Goal: Task Accomplishment & Management: Manage account settings

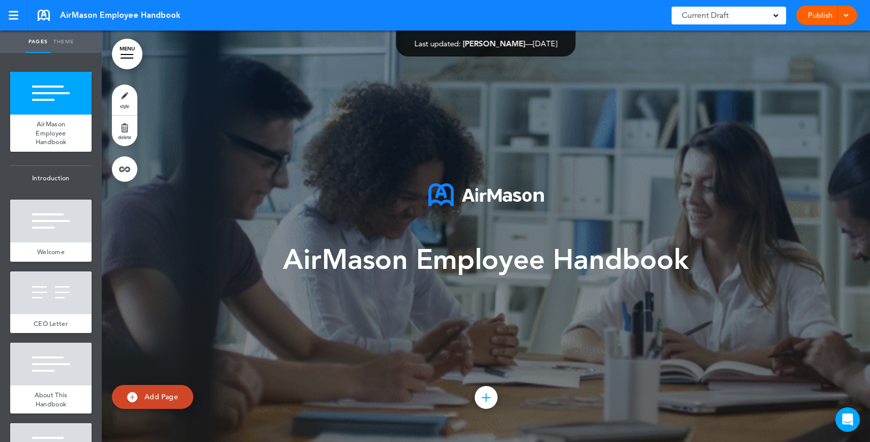
click at [526, 269] on span "AirMason Employee Handbook" at bounding box center [486, 260] width 406 height 38
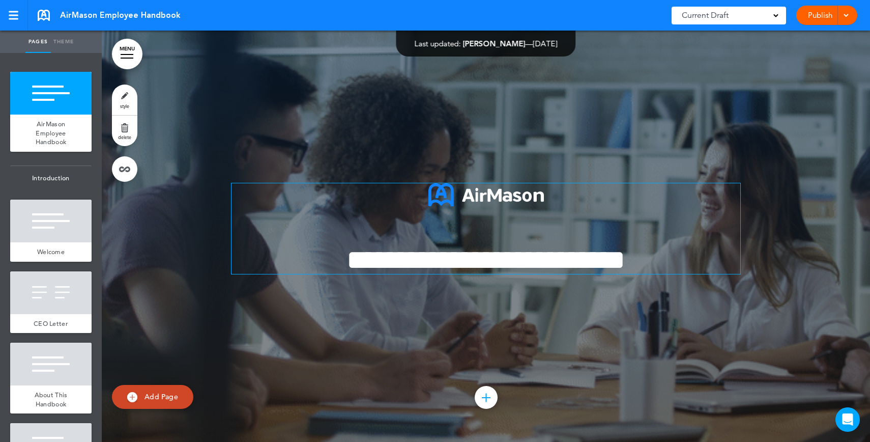
click at [533, 255] on span "**********" at bounding box center [486, 260] width 279 height 28
click at [811, 16] on div "Publish Publish Preview Draft" at bounding box center [827, 15] width 61 height 19
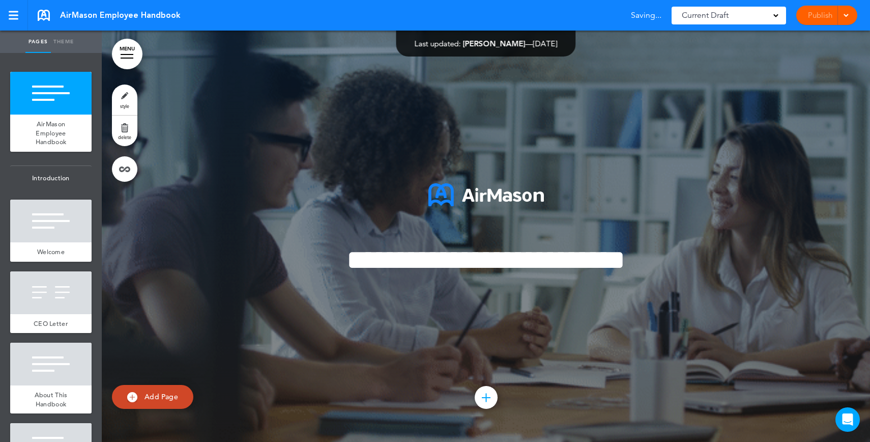
click at [811, 16] on div "Publish Publish Preview Draft" at bounding box center [827, 15] width 61 height 19
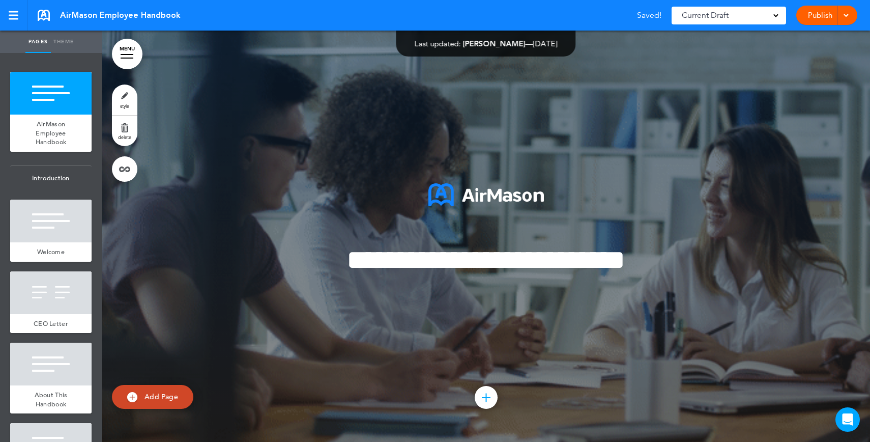
click at [826, 20] on link "Publish" at bounding box center [820, 15] width 32 height 19
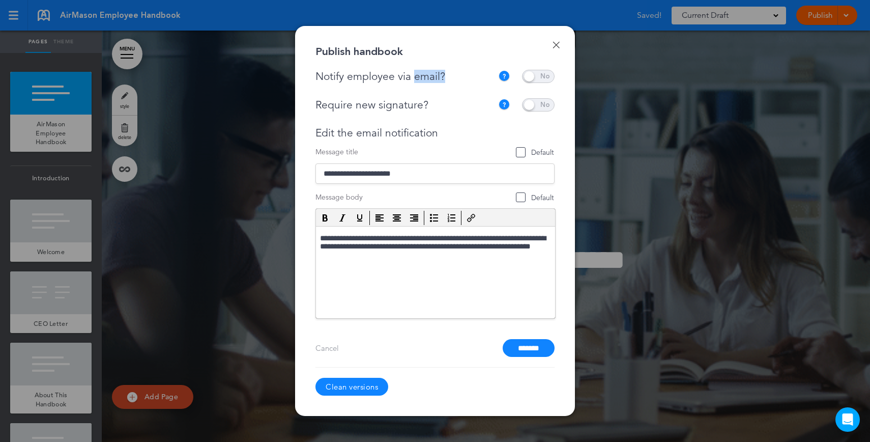
drag, startPoint x: 470, startPoint y: 72, endPoint x: 415, endPoint y: 74, distance: 55.0
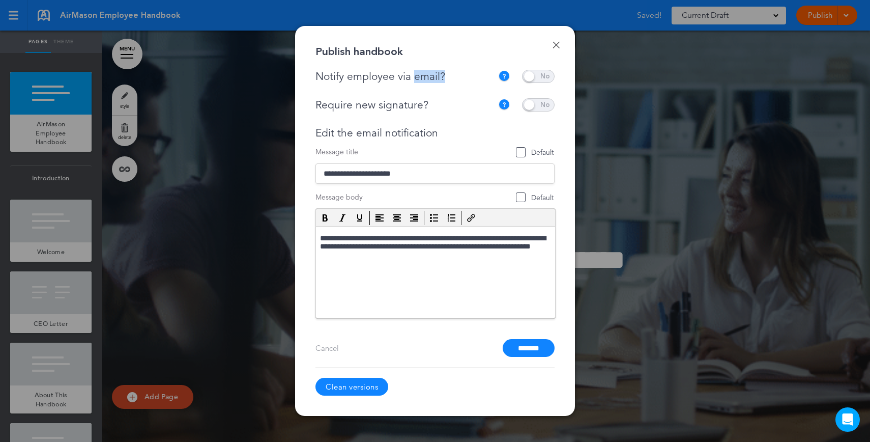
click at [415, 74] on div "Notify employee via email?" at bounding box center [407, 76] width 183 height 13
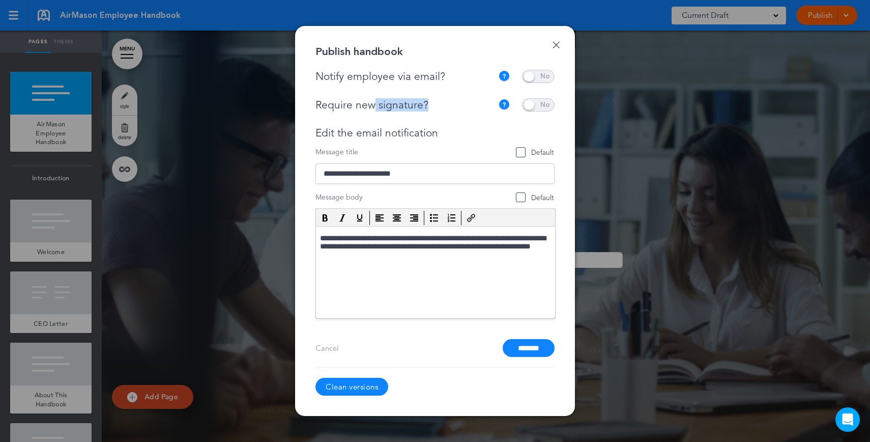
drag, startPoint x: 437, startPoint y: 107, endPoint x: 373, endPoint y: 106, distance: 64.7
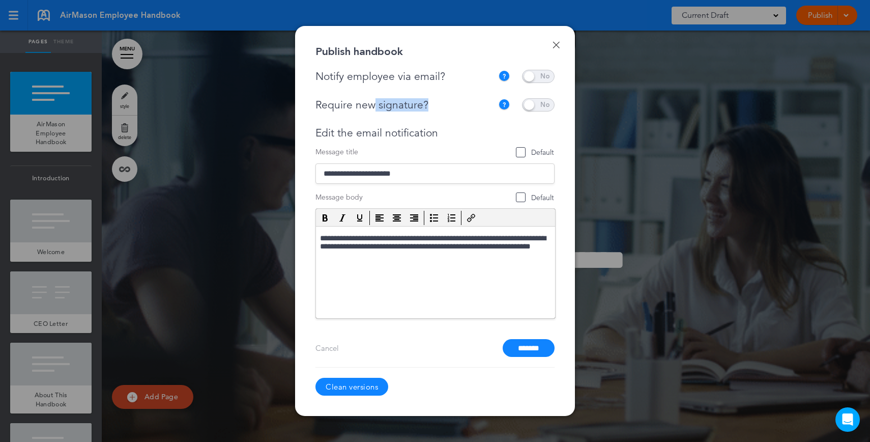
click at [373, 106] on div "Require new signature?" at bounding box center [405, 105] width 178 height 13
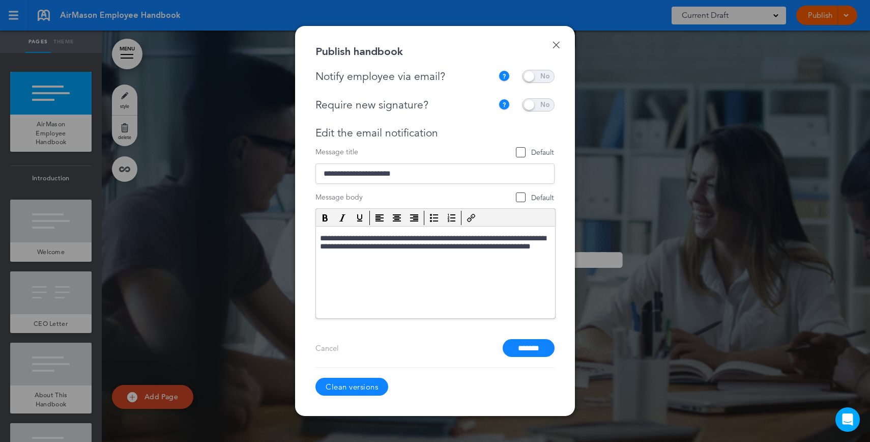
click at [813, 16] on div at bounding box center [435, 221] width 870 height 442
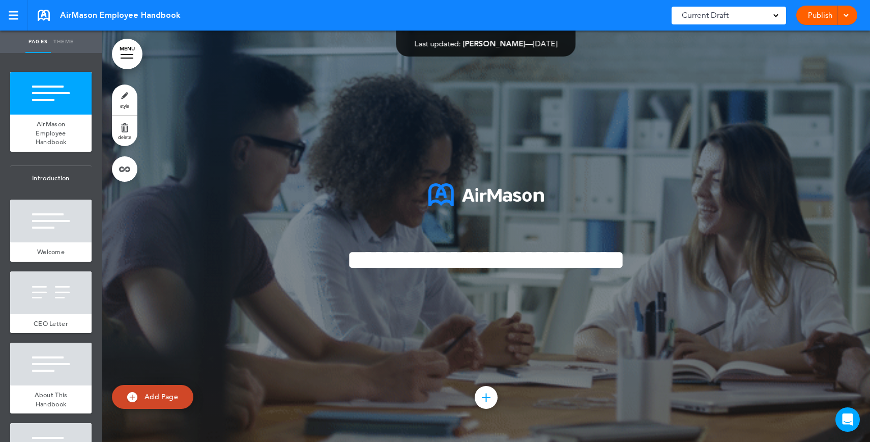
click at [738, 16] on div "Current Draft" at bounding box center [729, 16] width 115 height 18
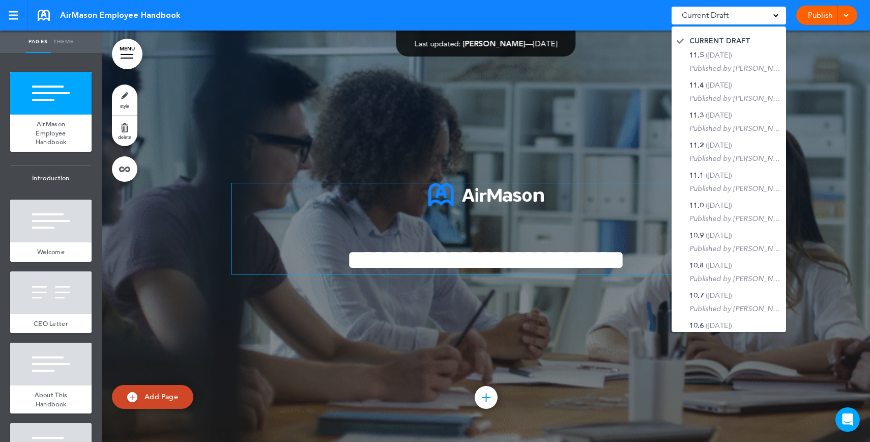
click at [492, 209] on p at bounding box center [486, 206] width 509 height 47
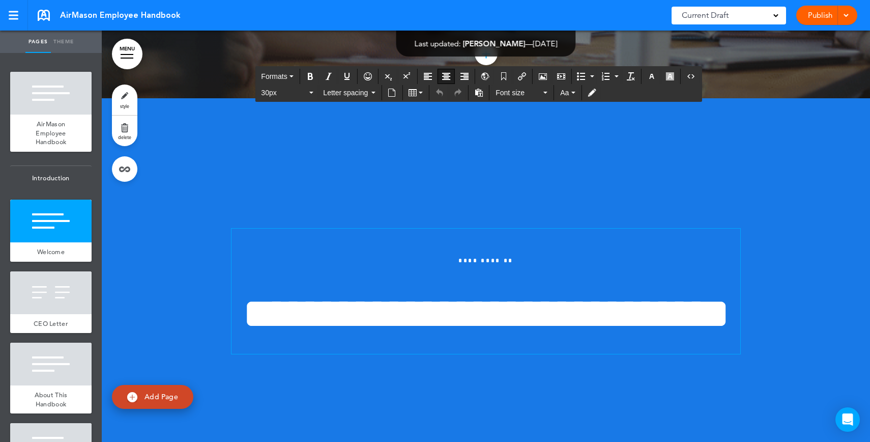
scroll to position [347, 0]
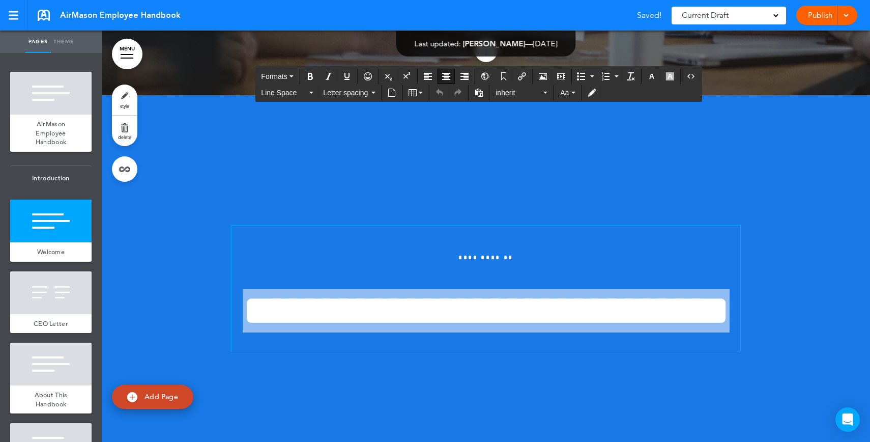
drag, startPoint x: 602, startPoint y: 313, endPoint x: 445, endPoint y: 247, distance: 170.0
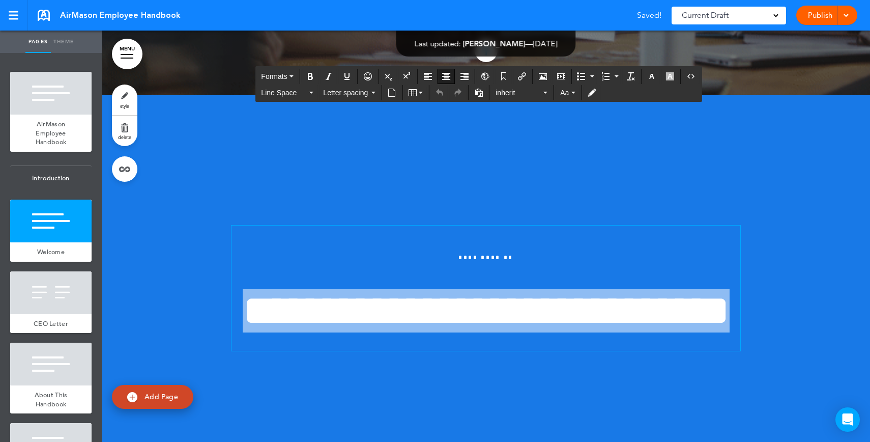
click at [445, 247] on div "**********" at bounding box center [486, 287] width 509 height 125
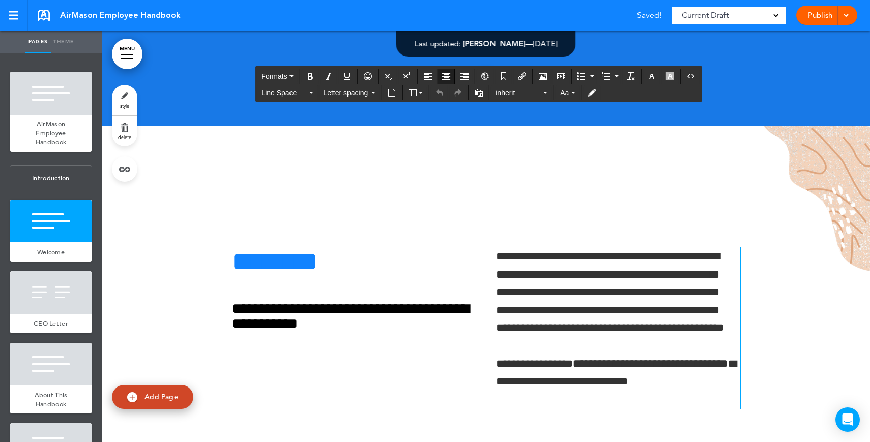
scroll to position [741, 0]
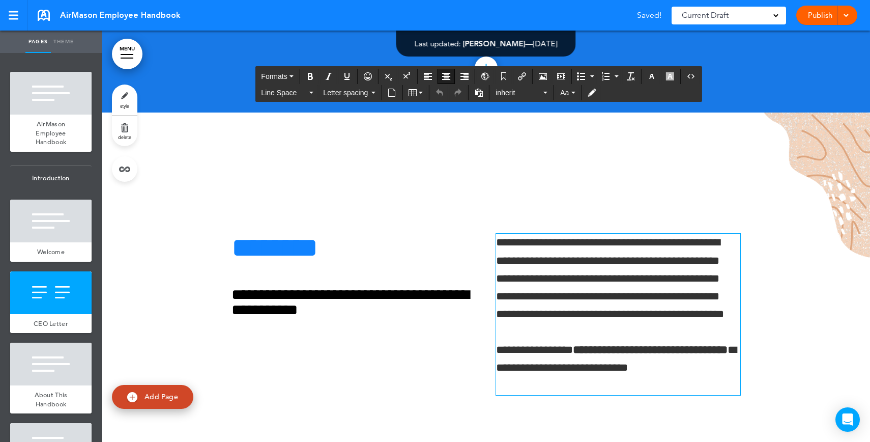
click at [538, 285] on span "**********" at bounding box center [610, 278] width 228 height 83
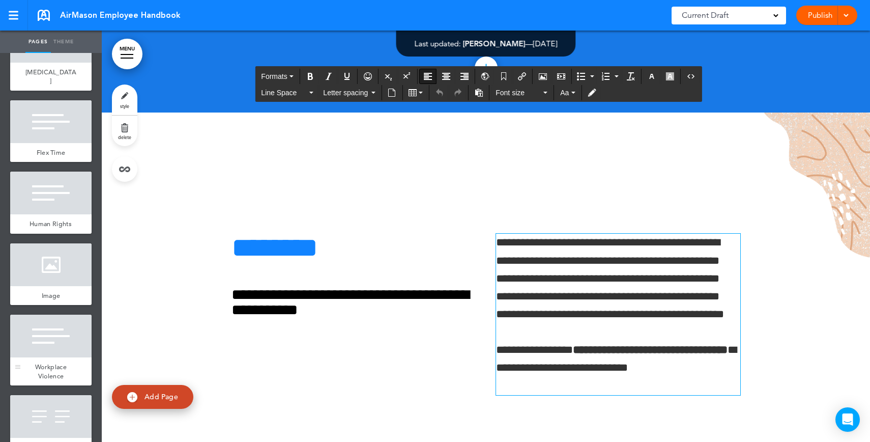
scroll to position [2103, 0]
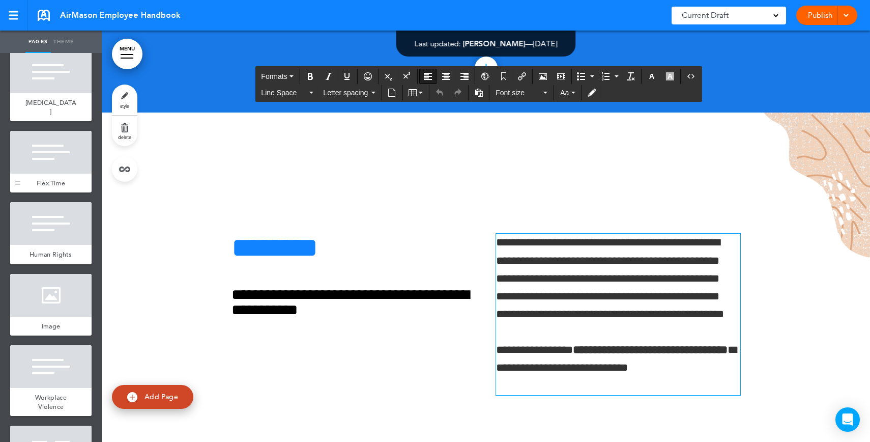
click at [64, 166] on div at bounding box center [50, 152] width 81 height 43
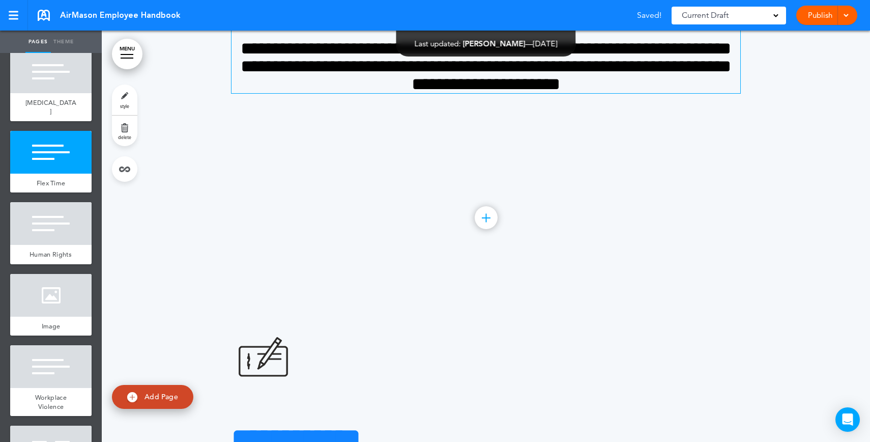
click at [659, 93] on h4 "**********" at bounding box center [486, 66] width 509 height 53
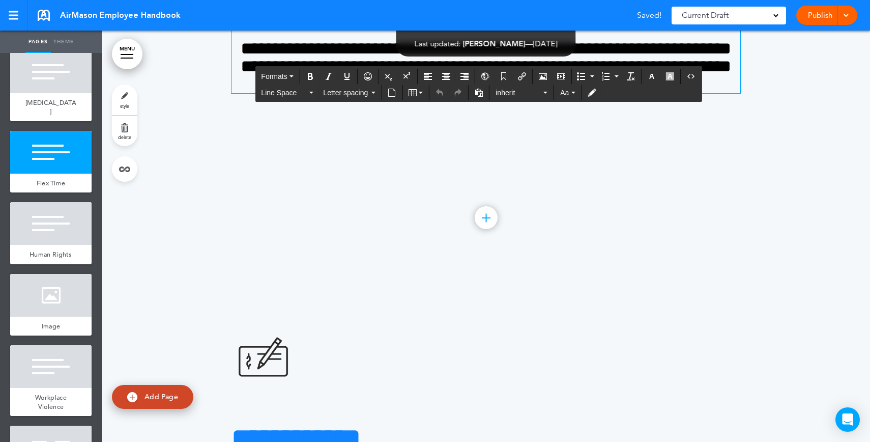
scroll to position [15627, 0]
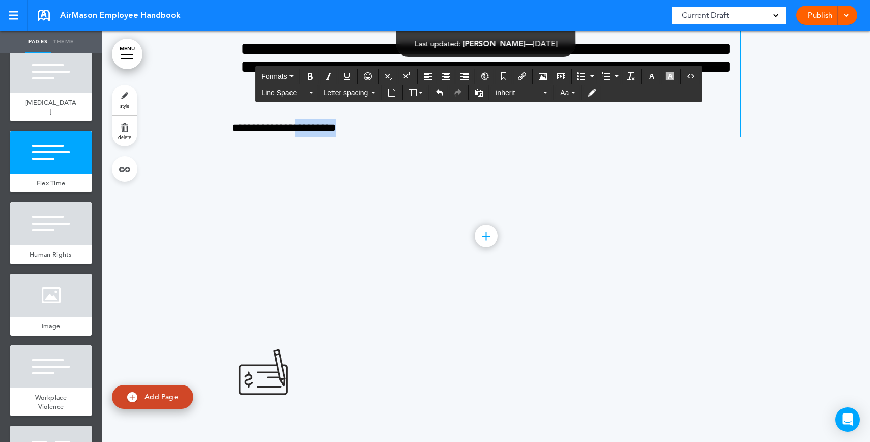
drag, startPoint x: 343, startPoint y: 309, endPoint x: 296, endPoint y: 306, distance: 47.5
click at [295, 137] on p "**********" at bounding box center [486, 128] width 509 height 18
click at [529, 81] on button "Insert/edit airmason link" at bounding box center [522, 76] width 16 height 14
type input "********"
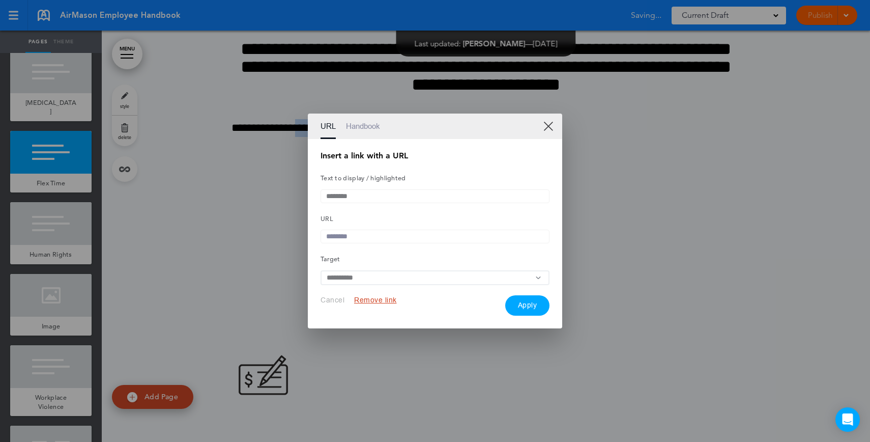
click at [545, 122] on link "XX" at bounding box center [549, 126] width 10 height 10
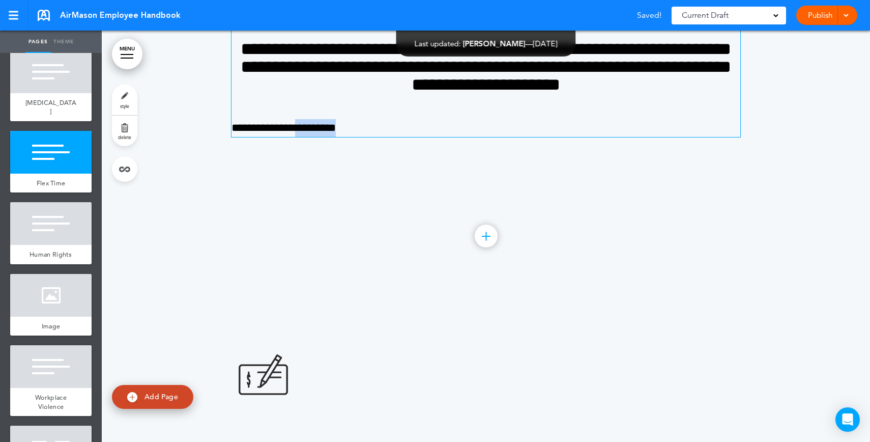
click at [424, 137] on p "**********" at bounding box center [486, 128] width 509 height 18
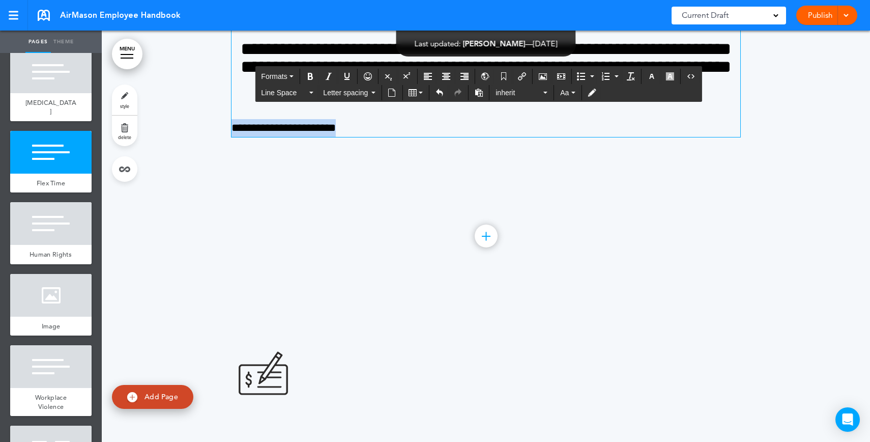
drag, startPoint x: 355, startPoint y: 304, endPoint x: 207, endPoint y: 299, distance: 147.7
click at [207, 280] on div "**********" at bounding box center [486, 74] width 769 height 411
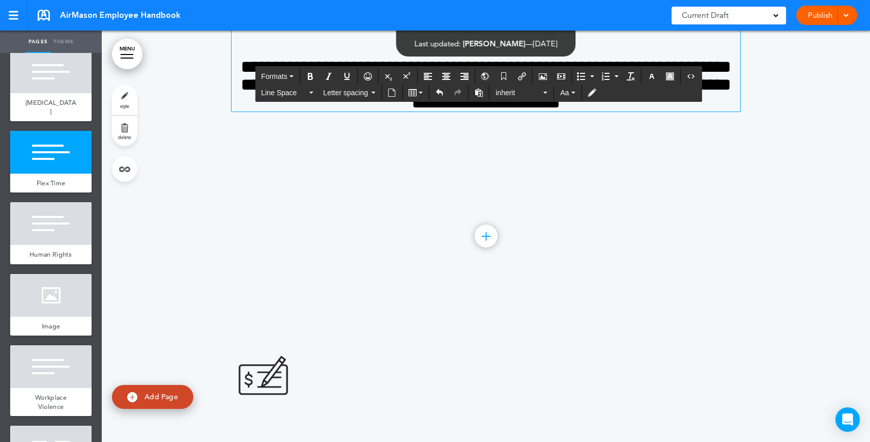
scroll to position [15645, 0]
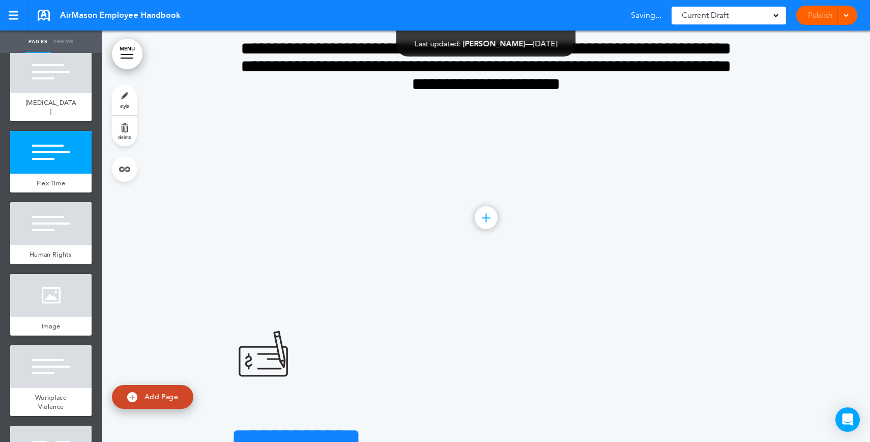
click at [124, 106] on span "style" at bounding box center [124, 106] width 9 height 6
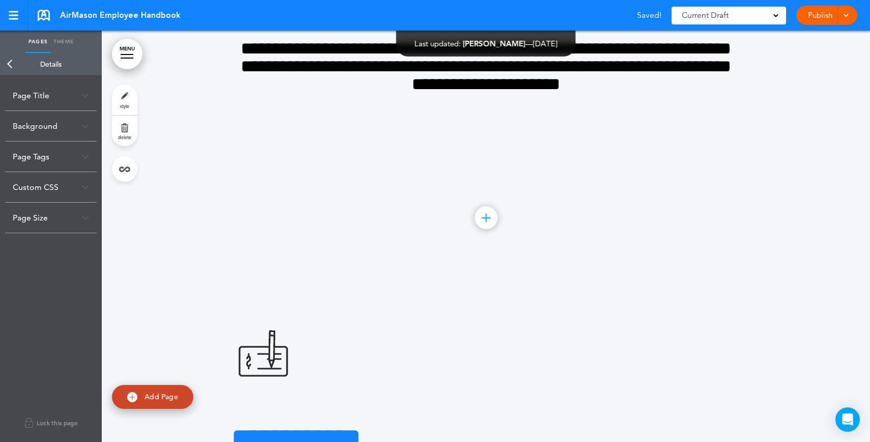
click at [46, 135] on div "Background" at bounding box center [51, 126] width 92 height 30
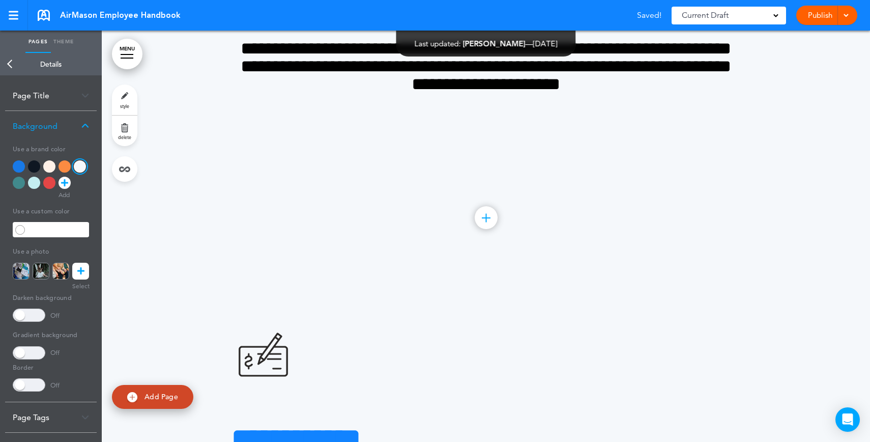
click at [23, 167] on div at bounding box center [19, 166] width 12 height 12
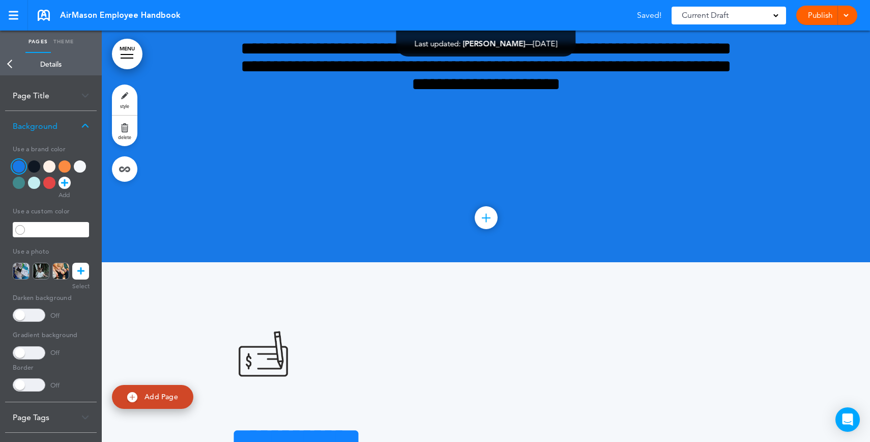
scroll to position [2, 0]
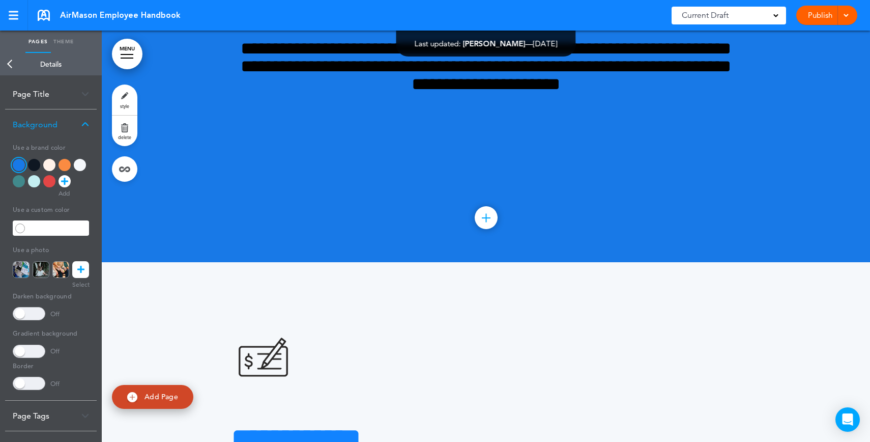
click at [18, 180] on div at bounding box center [19, 181] width 12 height 12
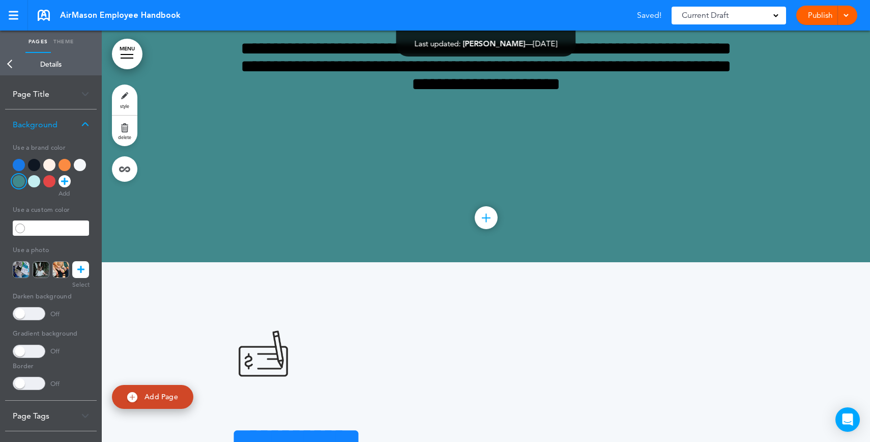
click at [33, 180] on div at bounding box center [34, 181] width 12 height 12
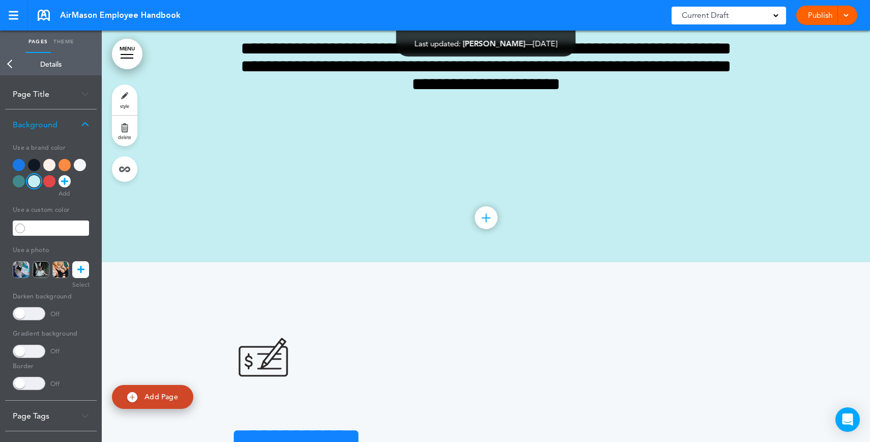
click at [53, 182] on div at bounding box center [49, 181] width 12 height 12
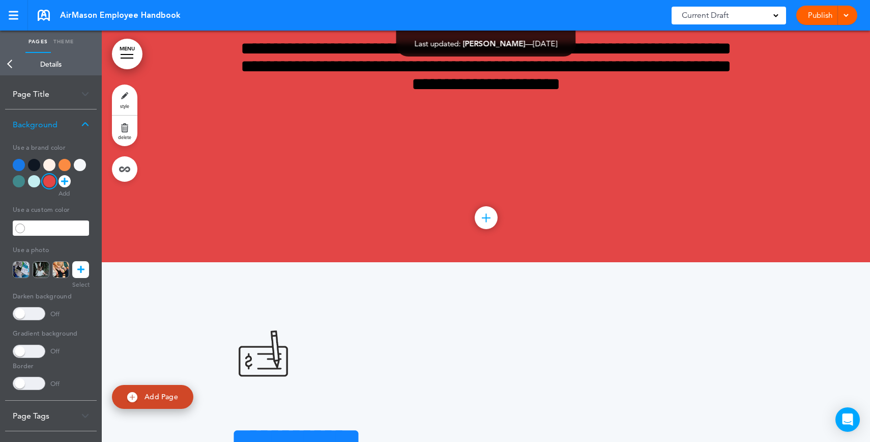
click at [76, 263] on link at bounding box center [80, 269] width 17 height 17
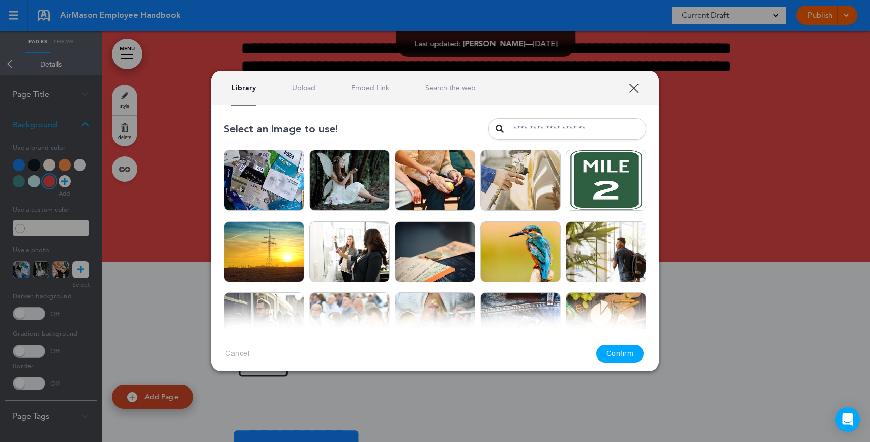
click at [295, 88] on link "Upload" at bounding box center [303, 88] width 23 height 10
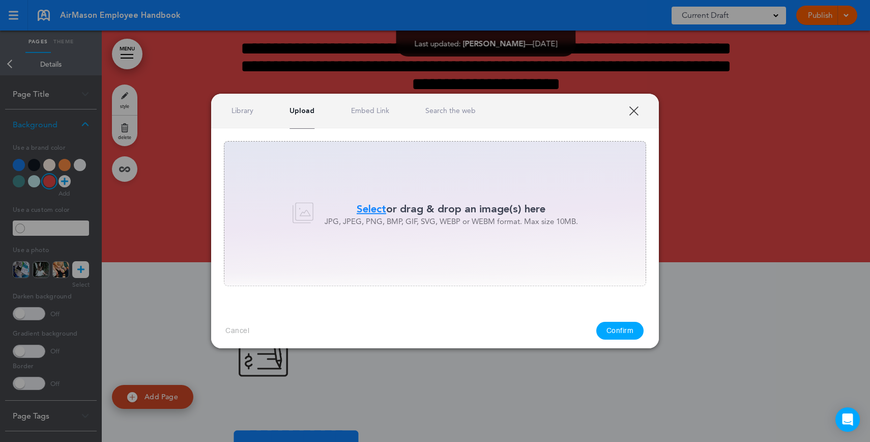
click at [438, 108] on link "Search the web" at bounding box center [451, 111] width 50 height 10
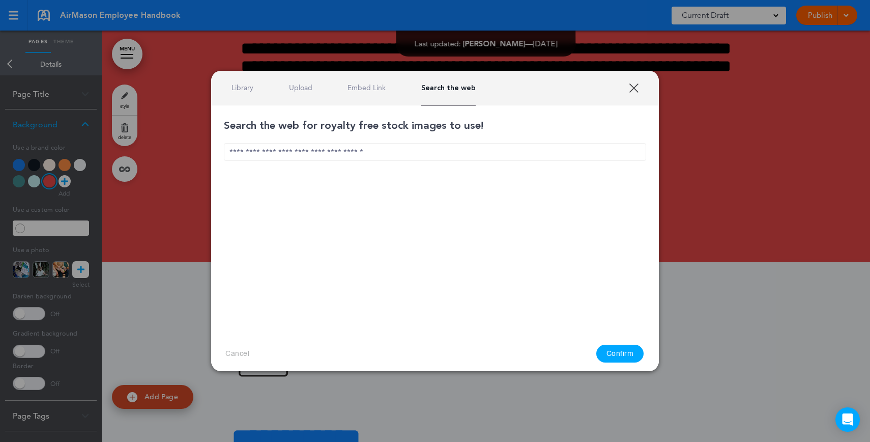
click at [384, 147] on input "text" at bounding box center [435, 152] width 422 height 18
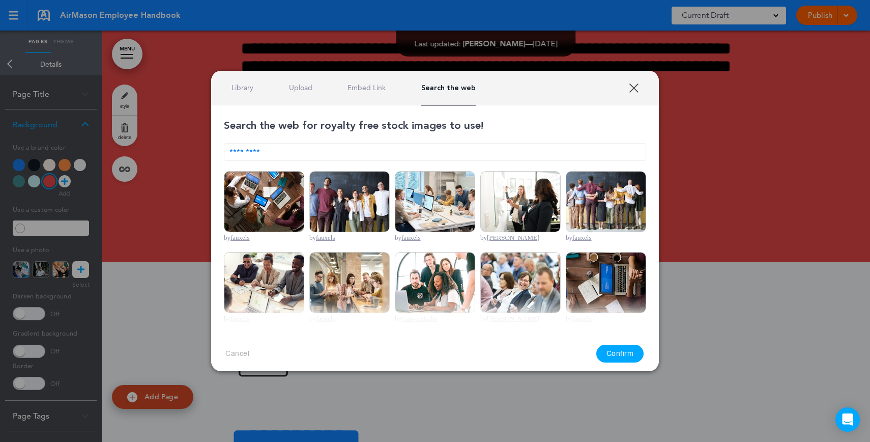
type input "*********"
click at [273, 196] on img at bounding box center [264, 201] width 80 height 61
drag, startPoint x: 607, startPoint y: 338, endPoint x: 612, endPoint y: 342, distance: 6.4
click at [611, 341] on div "Cancel Confirm" at bounding box center [435, 353] width 448 height 48
click at [618, 347] on button "Confirm" at bounding box center [621, 354] width 48 height 18
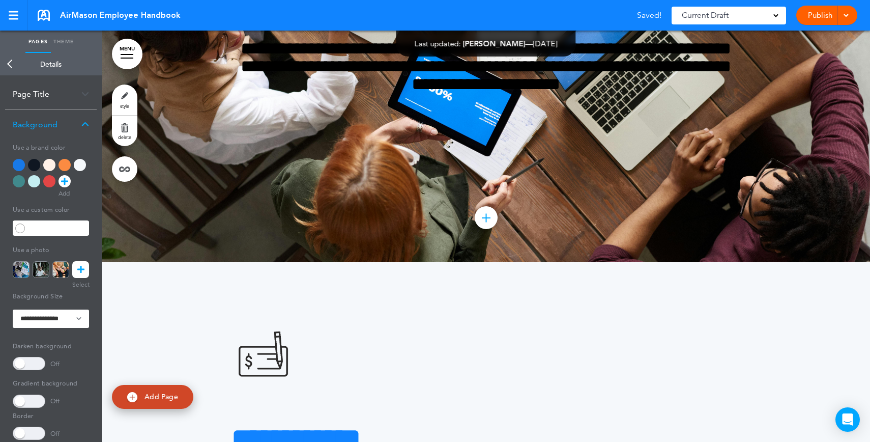
click at [81, 165] on div at bounding box center [80, 165] width 12 height 12
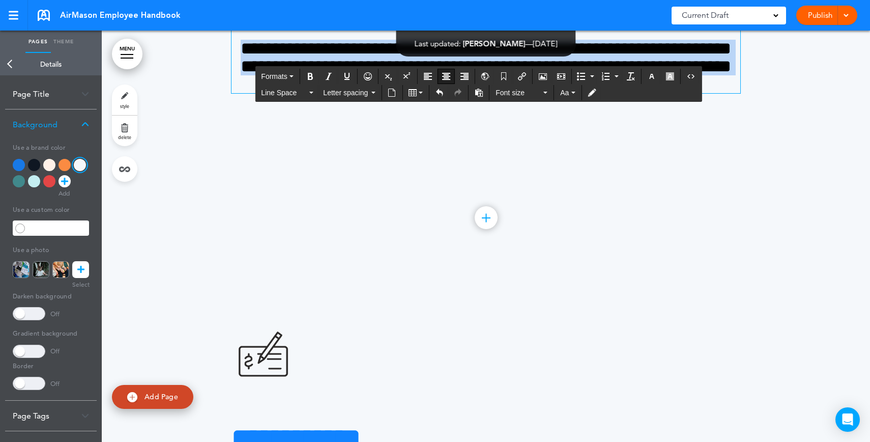
drag, startPoint x: 493, startPoint y: 178, endPoint x: 659, endPoint y: 273, distance: 191.3
click at [659, 164] on div "**********" at bounding box center [486, 56] width 509 height 216
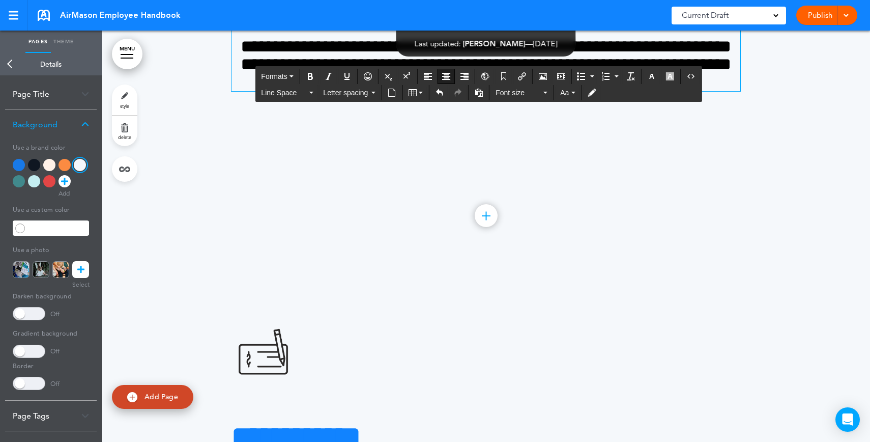
click at [648, 91] on h4 "**********" at bounding box center [486, 64] width 509 height 53
click at [10, 69] on link "Back" at bounding box center [10, 64] width 20 height 22
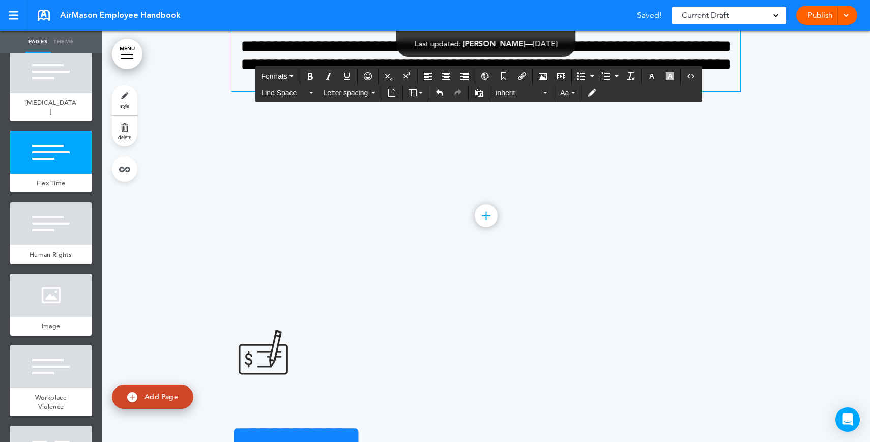
click at [590, 91] on span "**********" at bounding box center [486, 64] width 491 height 53
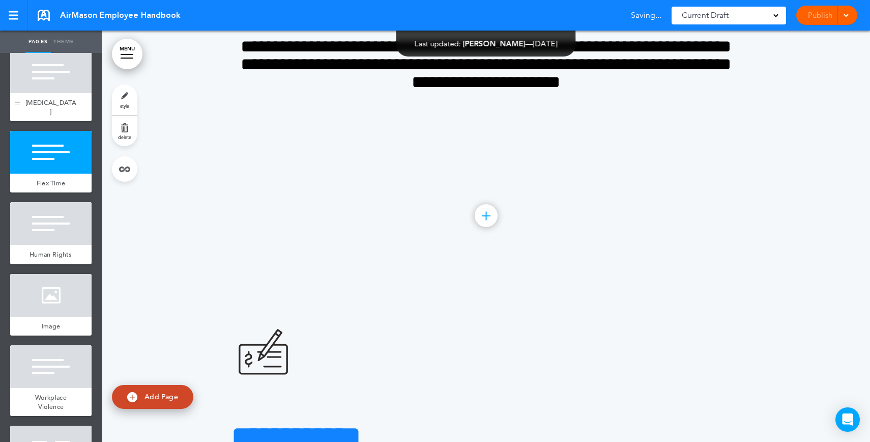
click at [68, 93] on div at bounding box center [50, 71] width 81 height 43
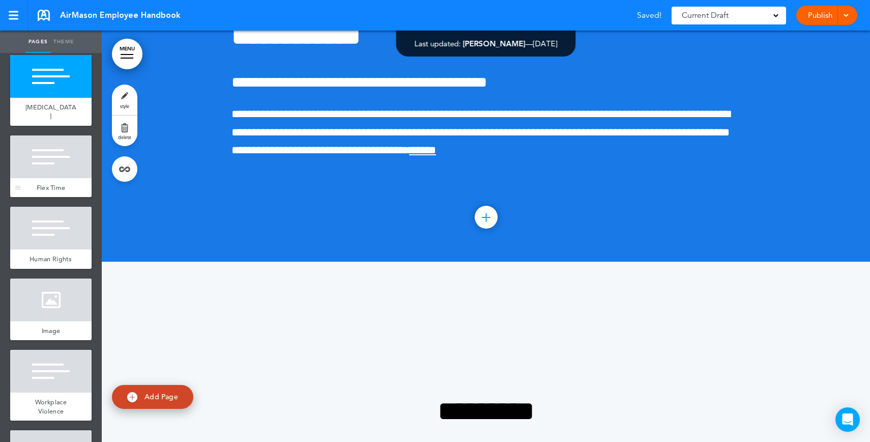
scroll to position [2101, 0]
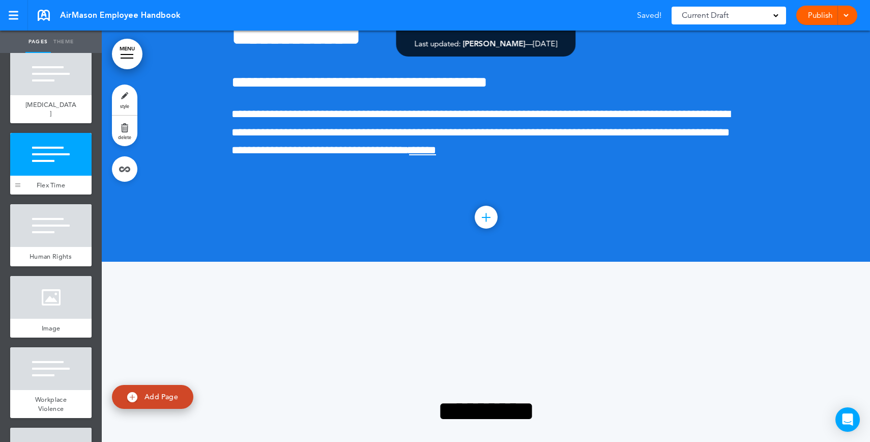
click at [24, 181] on div at bounding box center [17, 164] width 15 height 62
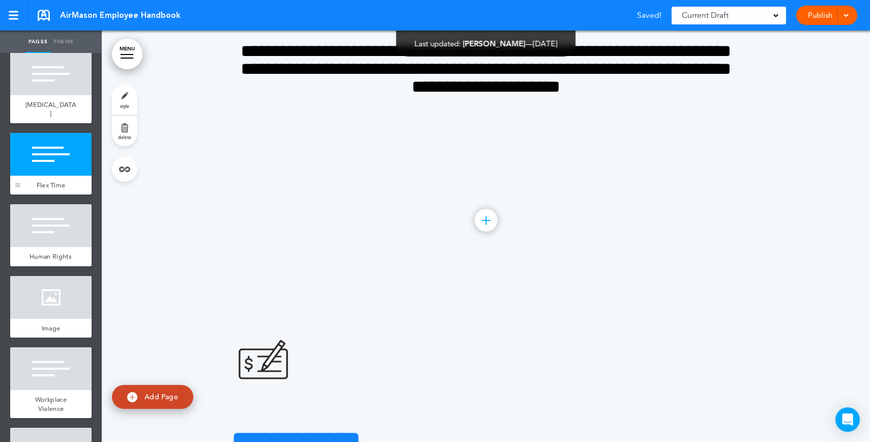
scroll to position [15646, 0]
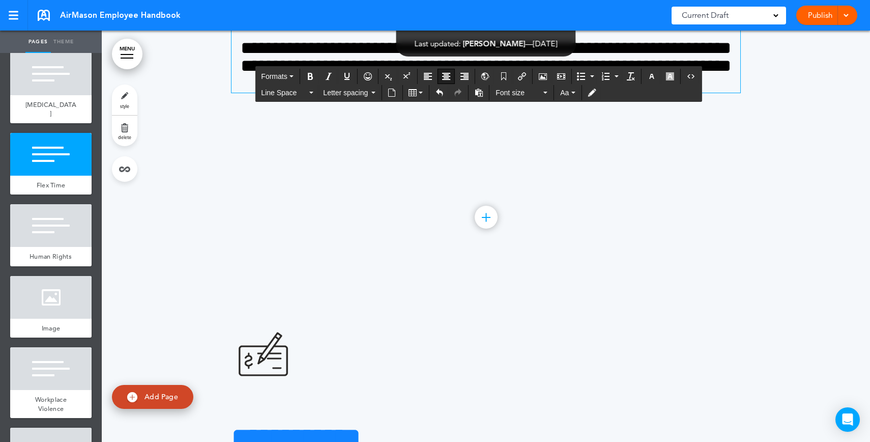
drag, startPoint x: 412, startPoint y: 179, endPoint x: 559, endPoint y: 177, distance: 147.1
click at [559, 14] on h1 "*********" at bounding box center [486, 0] width 509 height 28
click at [647, 93] on h4 "**********" at bounding box center [486, 65] width 509 height 53
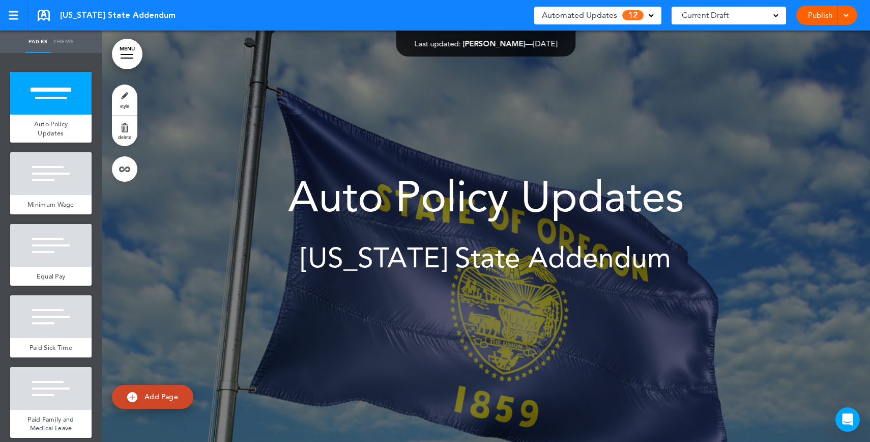
click at [560, 13] on span "Automated Updates" at bounding box center [579, 15] width 75 height 14
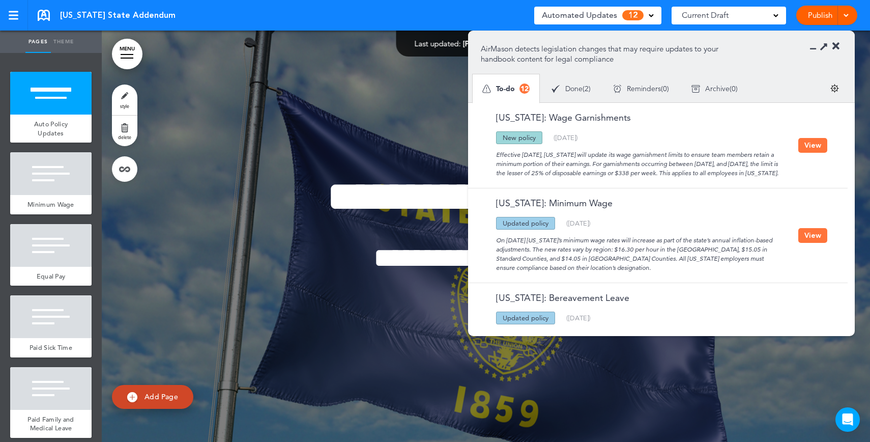
drag, startPoint x: 661, startPoint y: 151, endPoint x: 675, endPoint y: 183, distance: 35.4
click at [675, 178] on div "Effective July 1, 2025, Oregon will update its wage garnishment limits to ensur…" at bounding box center [640, 161] width 318 height 34
click at [807, 158] on div "Oregon: Wage Garnishments Updated policy New policy Deleted policy ( 06/14/2025…" at bounding box center [655, 145] width 375 height 85
click at [809, 150] on button "View" at bounding box center [813, 145] width 29 height 15
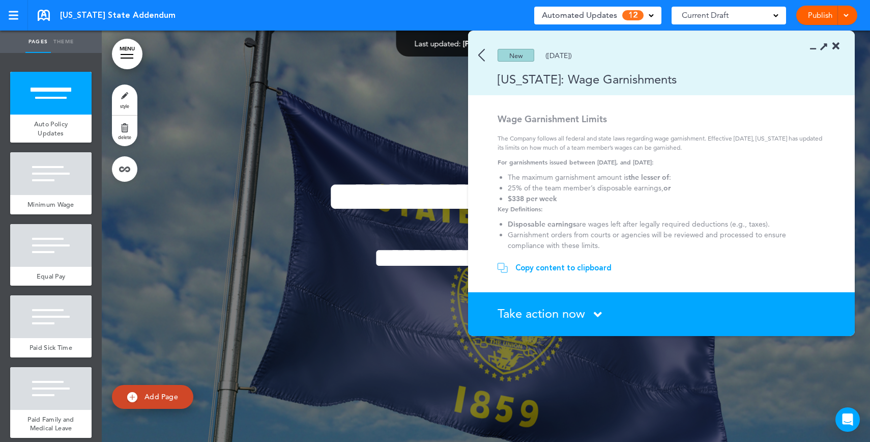
click at [482, 55] on img at bounding box center [481, 55] width 7 height 13
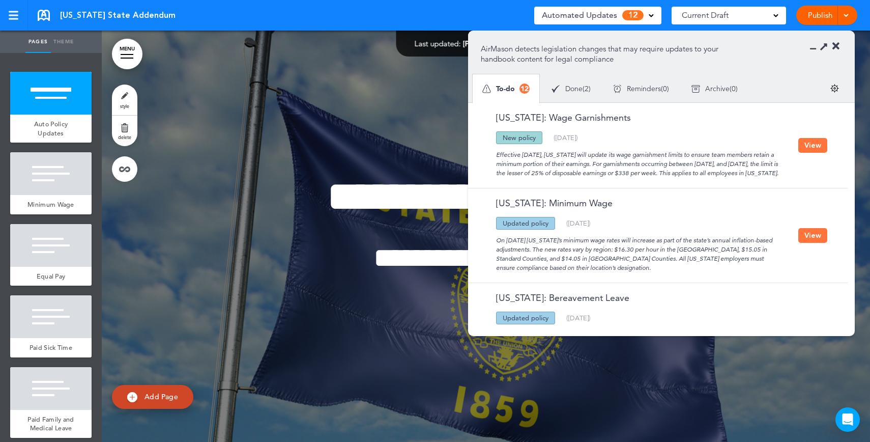
drag, startPoint x: 638, startPoint y: 146, endPoint x: 685, endPoint y: 188, distance: 63.1
click at [685, 188] on div "Oregon: Wage Garnishments Updated policy New policy Deleted policy ( 06/14/2025…" at bounding box center [655, 145] width 375 height 85
click at [813, 144] on button "View" at bounding box center [813, 145] width 29 height 15
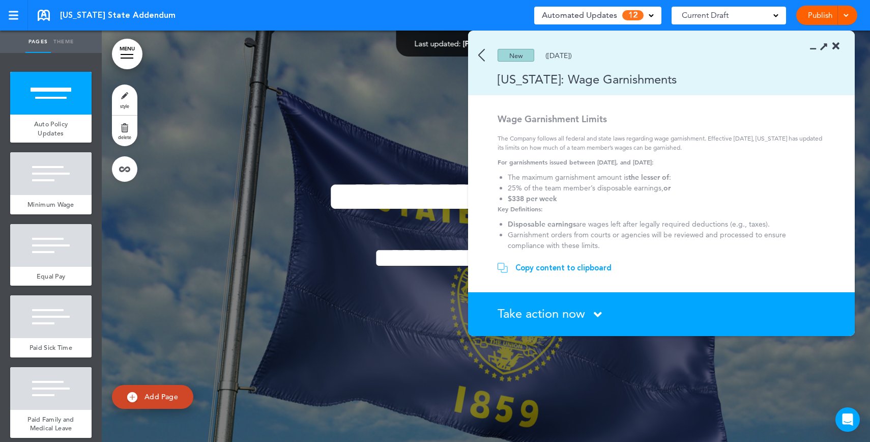
click at [571, 265] on div "Copy content to clipboard" at bounding box center [564, 268] width 96 height 10
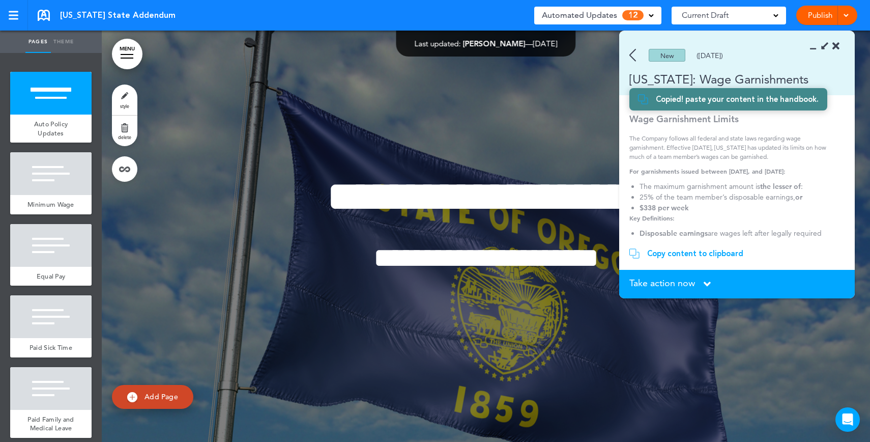
click at [163, 401] on span "Add Page" at bounding box center [162, 396] width 34 height 9
type input "********"
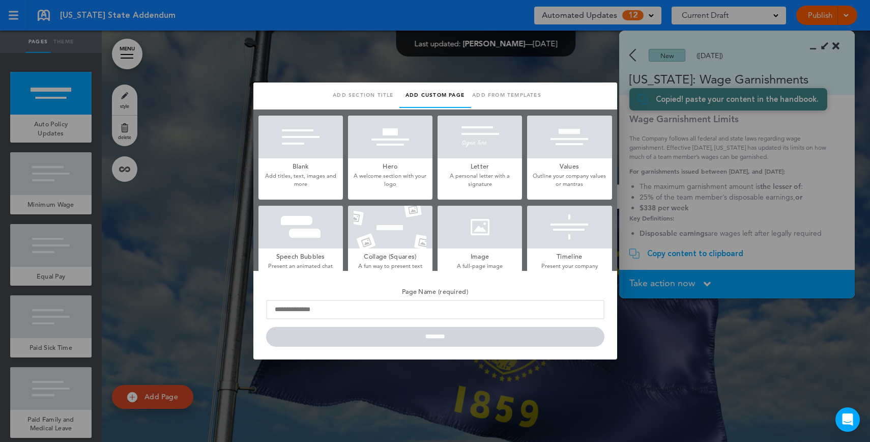
click at [293, 141] on div at bounding box center [301, 137] width 84 height 43
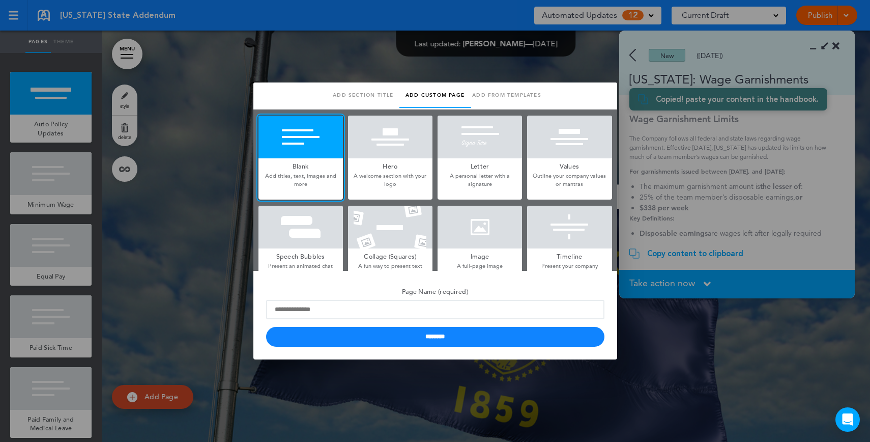
click at [824, 7] on div at bounding box center [435, 221] width 870 height 442
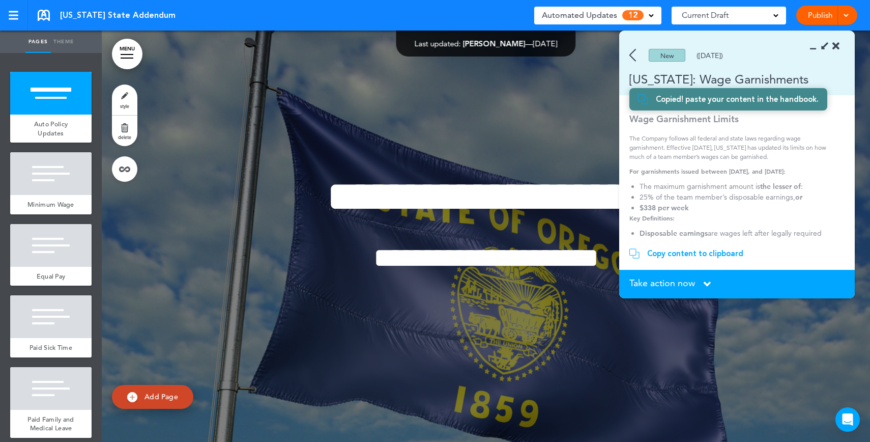
click at [820, 15] on link "Publish" at bounding box center [820, 15] width 32 height 19
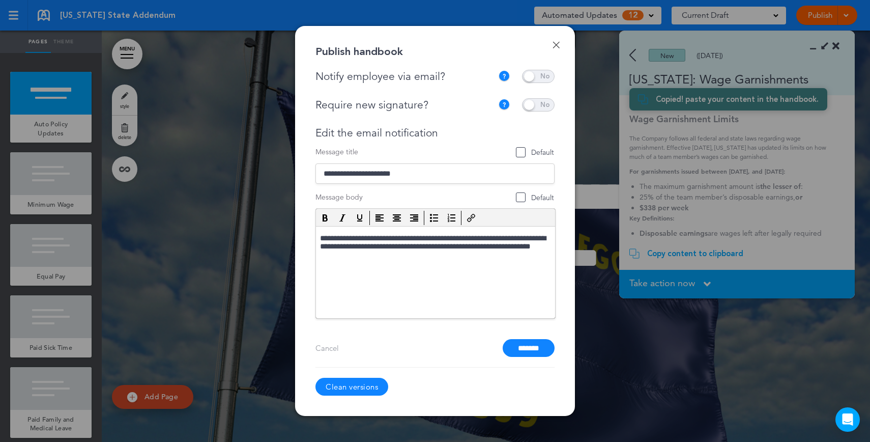
click at [555, 44] on link "Done" at bounding box center [556, 44] width 7 height 7
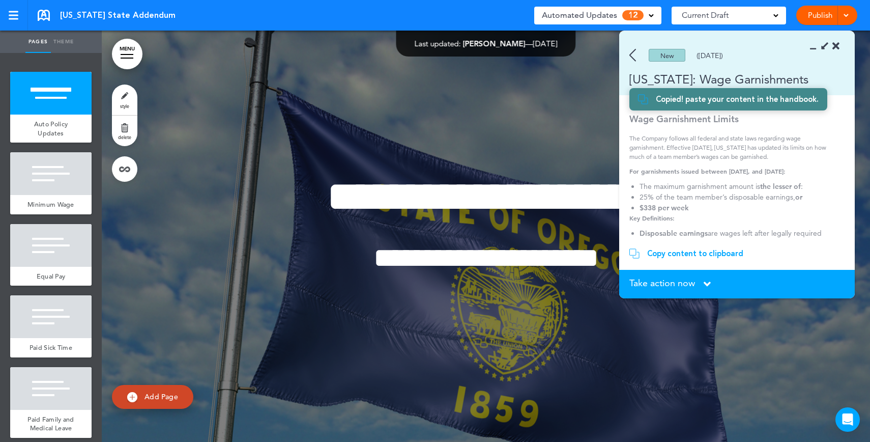
click at [633, 55] on img at bounding box center [633, 55] width 7 height 13
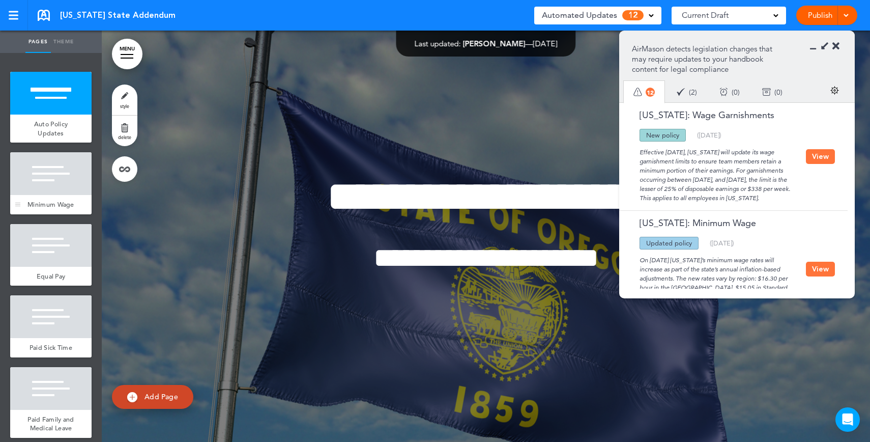
click at [40, 174] on div at bounding box center [50, 173] width 81 height 43
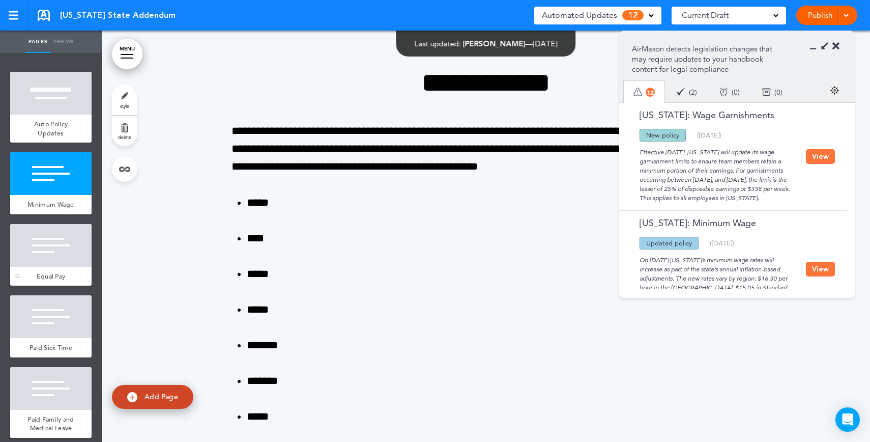
click at [51, 280] on span "Equal Pay" at bounding box center [51, 276] width 29 height 9
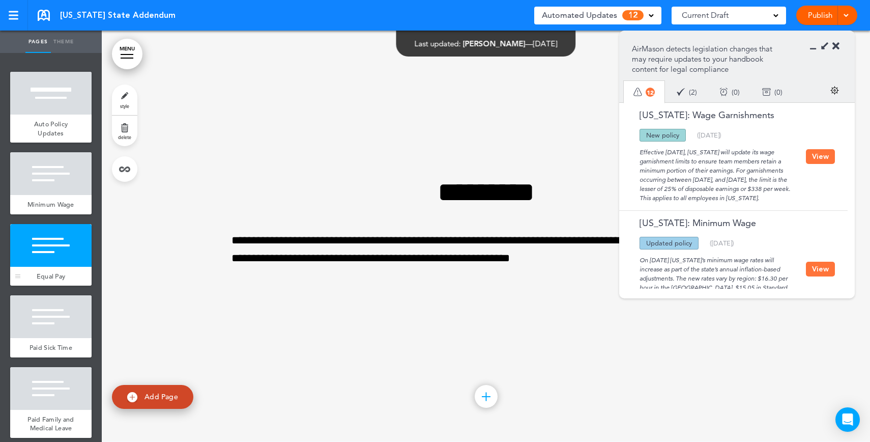
scroll to position [23, 0]
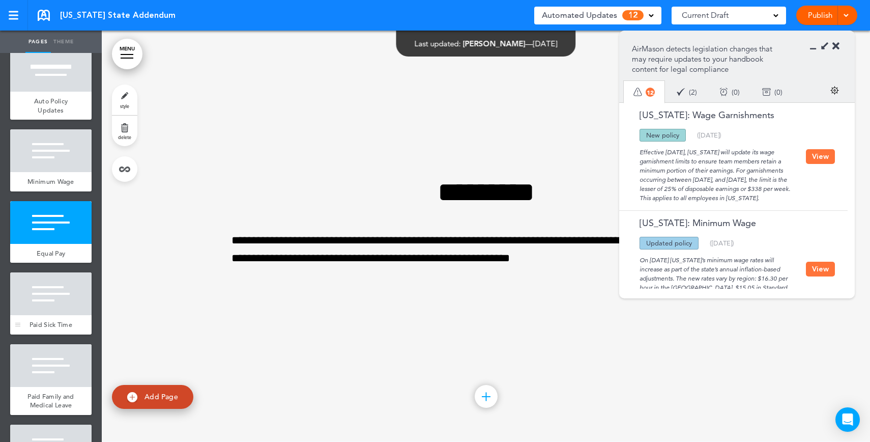
click at [51, 310] on div at bounding box center [50, 293] width 81 height 43
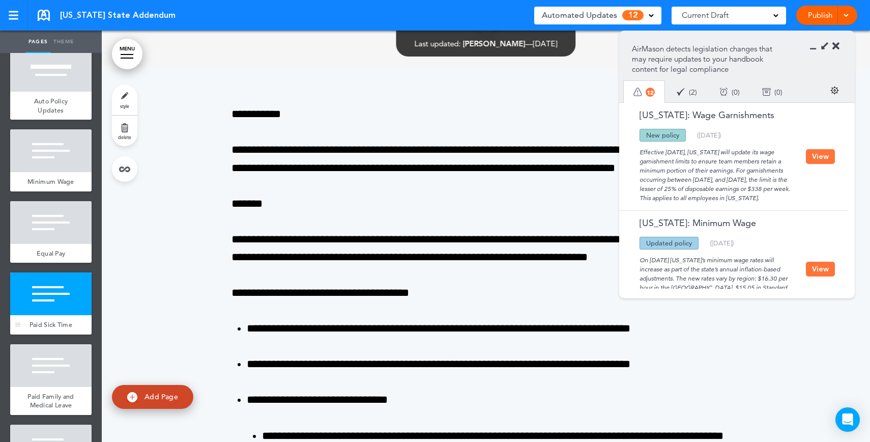
scroll to position [1692, 0]
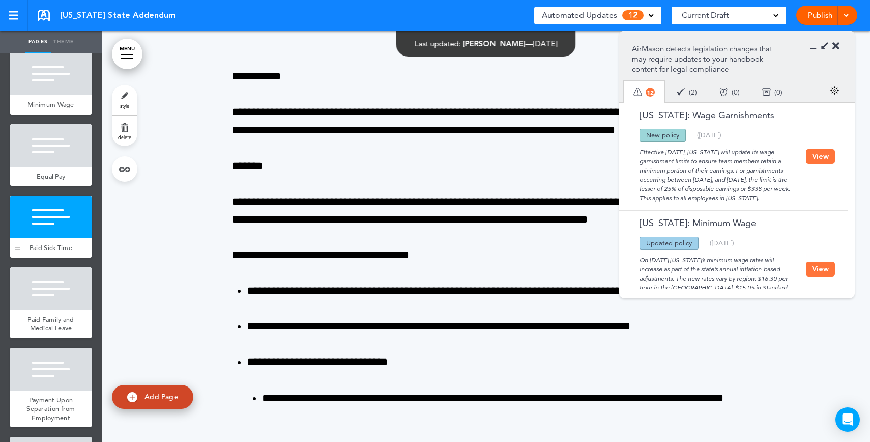
click at [51, 310] on div at bounding box center [50, 288] width 81 height 43
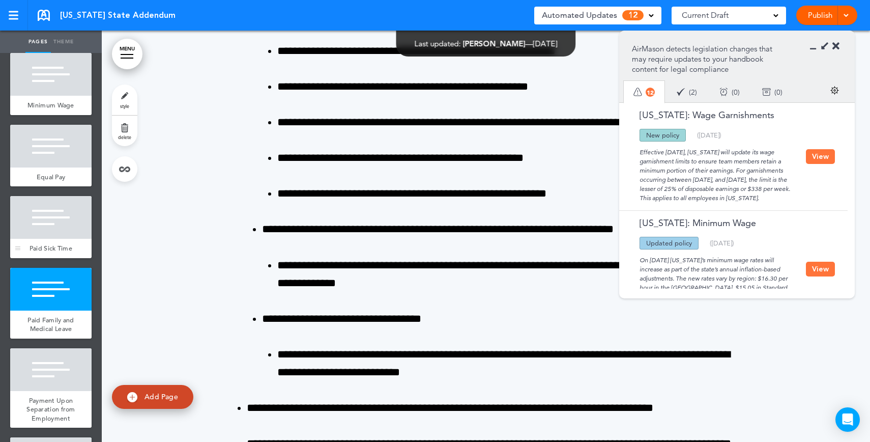
scroll to position [3761, 0]
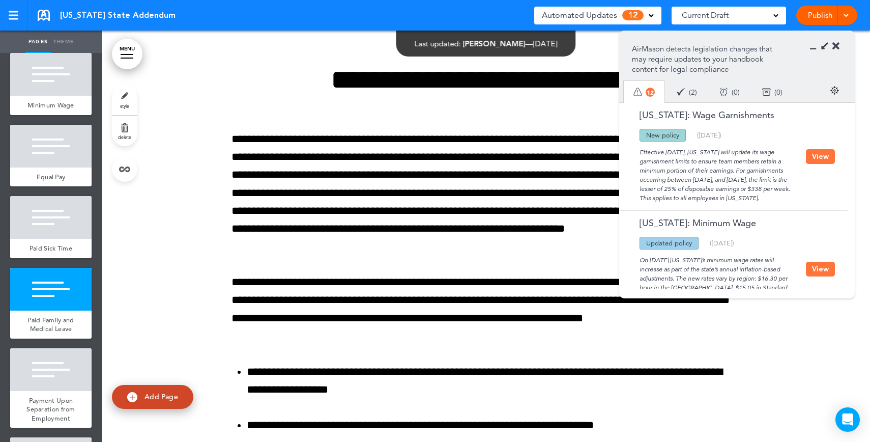
click at [840, 46] on section "AirMason detects legislation changes that may require updates to your handbook …" at bounding box center [737, 66] width 236 height 71
click at [838, 47] on icon at bounding box center [836, 46] width 7 height 10
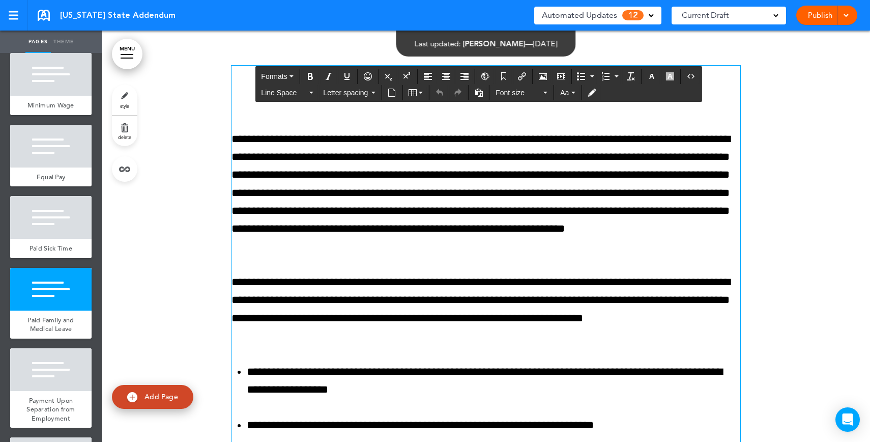
click at [501, 183] on p "**********" at bounding box center [486, 192] width 509 height 125
click at [593, 25] on div "Automated Updates 12 Auto policy updates AirMason detects legislation changes t…" at bounding box center [597, 16] width 127 height 26
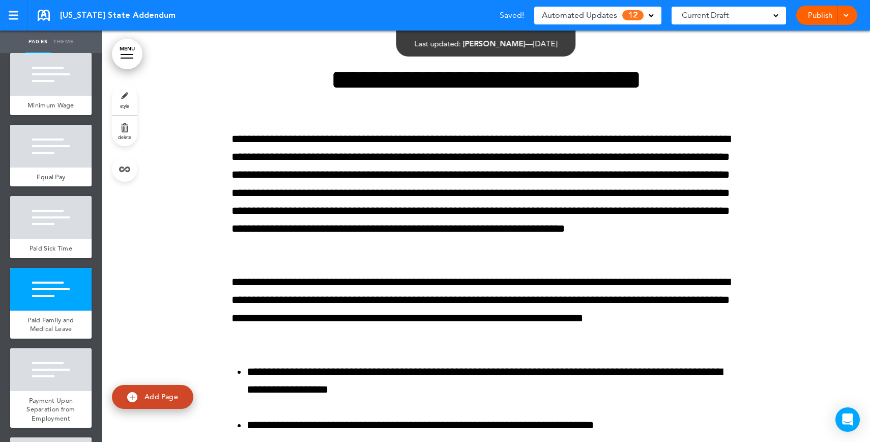
click at [595, 21] on span "Automated Updates" at bounding box center [579, 15] width 75 height 14
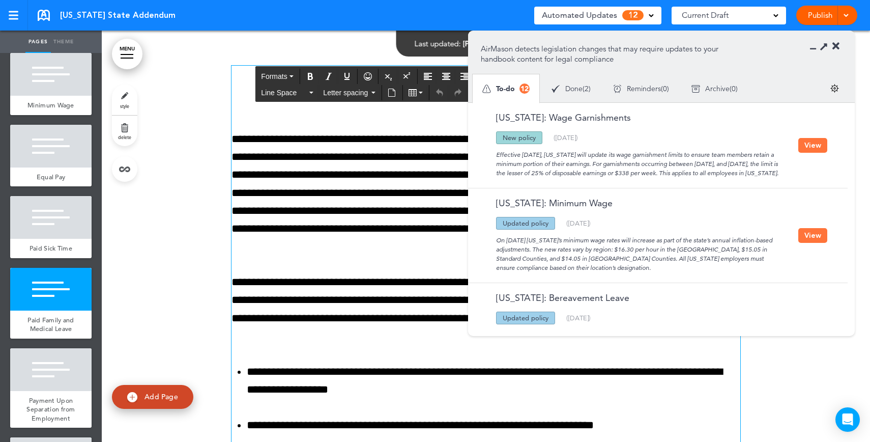
click at [359, 220] on p "**********" at bounding box center [486, 192] width 509 height 125
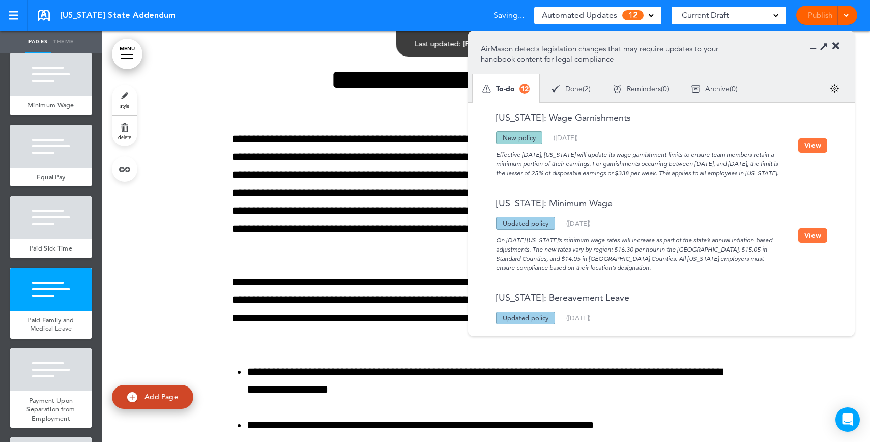
click at [841, 44] on section "AirMason detects legislation changes that may require updates to your handbook …" at bounding box center [661, 66] width 387 height 71
click at [838, 45] on icon at bounding box center [836, 46] width 7 height 10
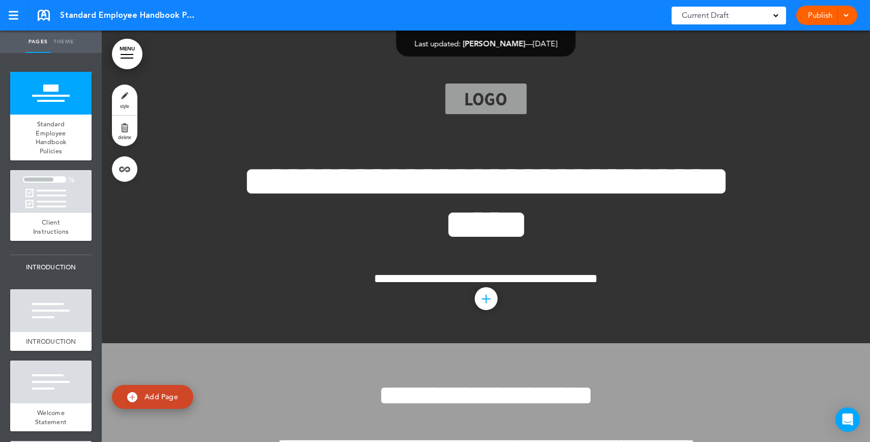
click at [540, 229] on span "**********" at bounding box center [486, 203] width 487 height 86
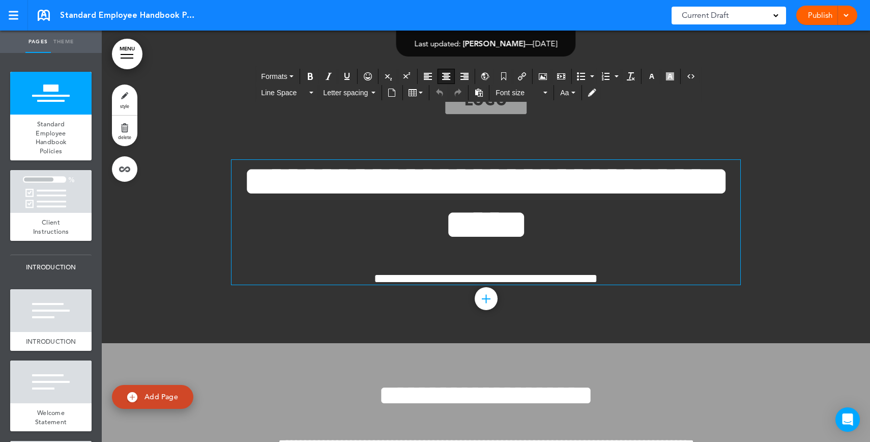
click at [683, 225] on h1 "**********" at bounding box center [486, 203] width 509 height 87
click at [55, 218] on span "Client Instructions" at bounding box center [51, 227] width 36 height 18
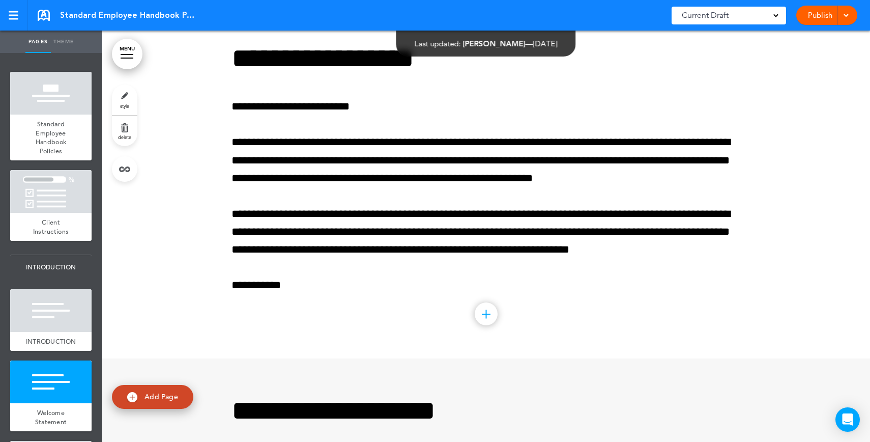
scroll to position [1141, 0]
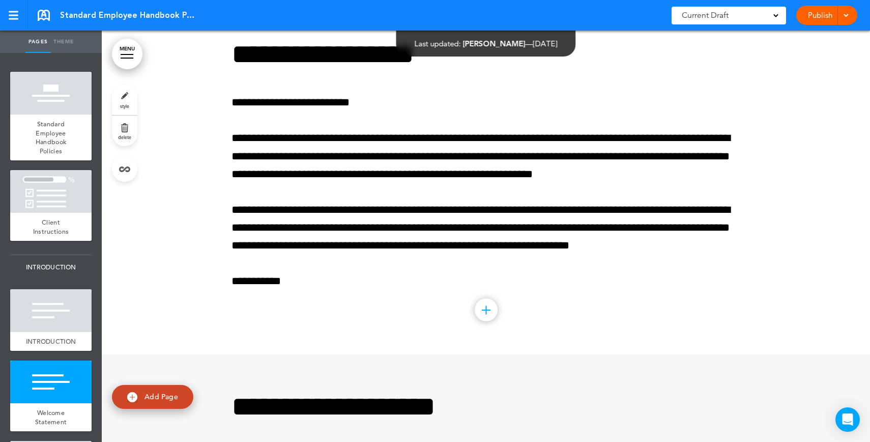
click at [130, 62] on link "MENU" at bounding box center [127, 54] width 31 height 31
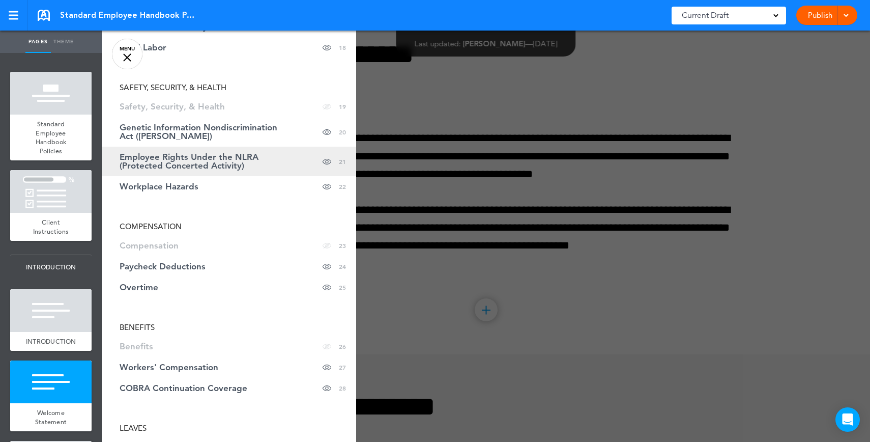
scroll to position [556, 0]
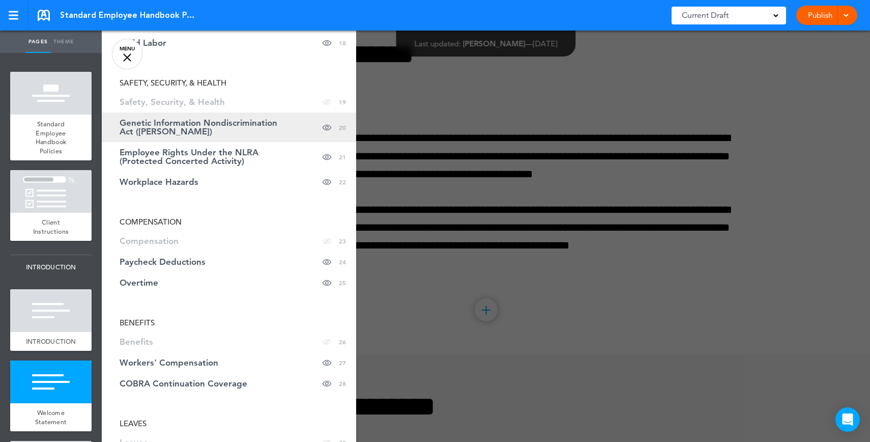
click at [255, 117] on link "Genetic Information Nondiscrimination Act (GINA) Hide page in table of contents…" at bounding box center [229, 127] width 255 height 30
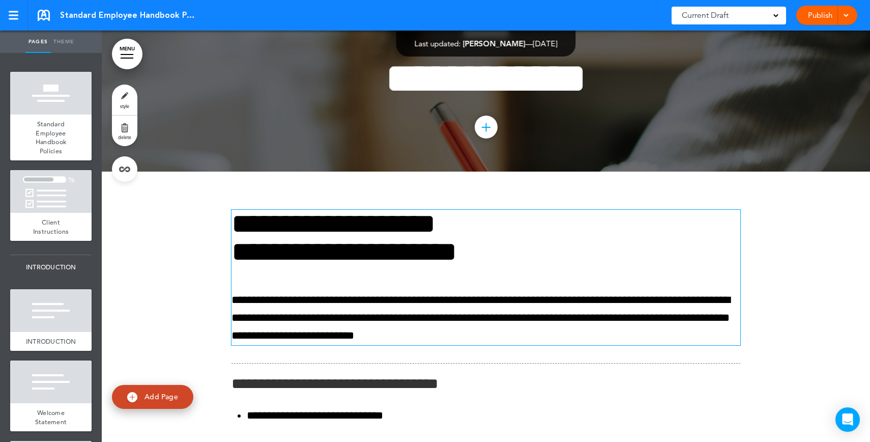
scroll to position [11550, 0]
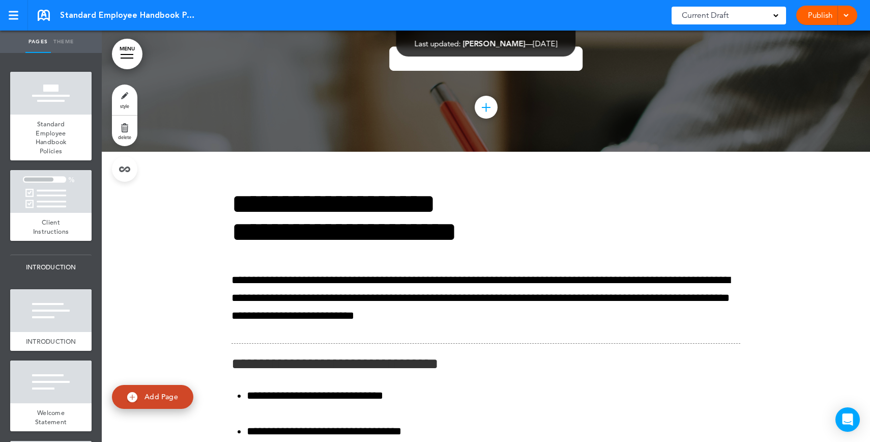
click at [126, 52] on link "MENU" at bounding box center [127, 54] width 31 height 31
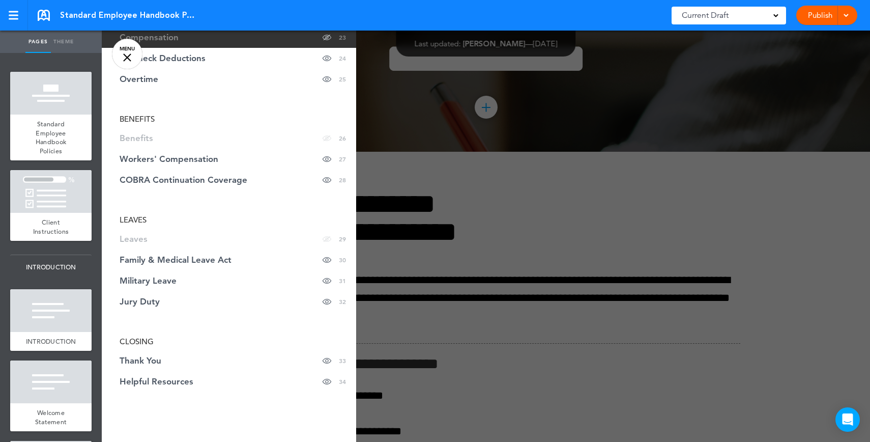
scroll to position [781, 0]
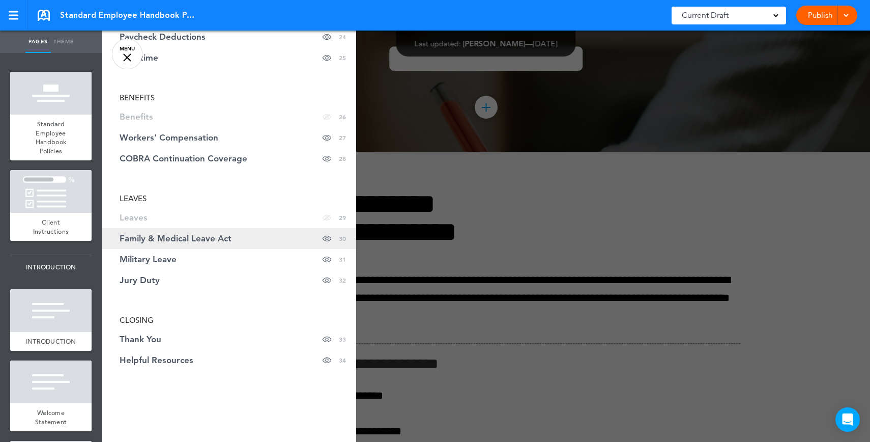
click at [291, 241] on link "Family & Medical Leave Act Hide page in table of contents 30" at bounding box center [229, 238] width 255 height 21
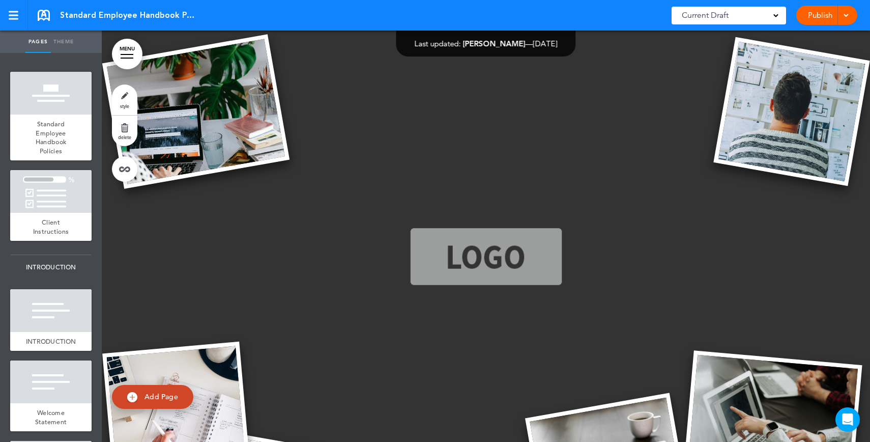
scroll to position [17626, 0]
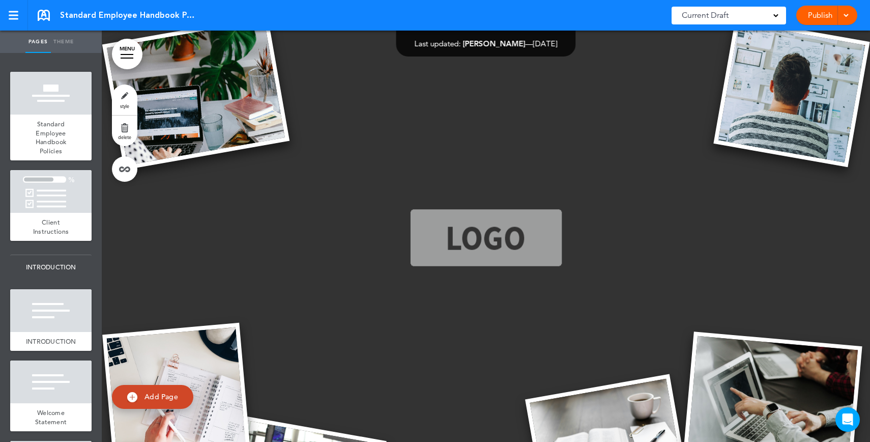
click at [820, 14] on link "Publish" at bounding box center [820, 15] width 32 height 19
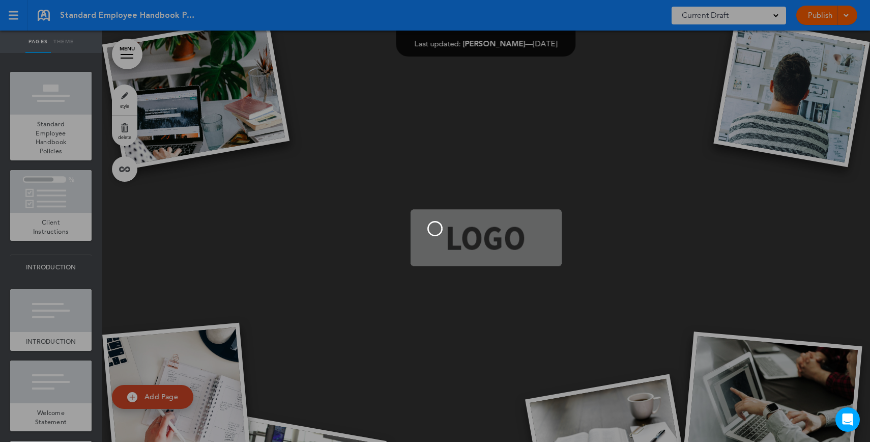
scroll to position [0, 0]
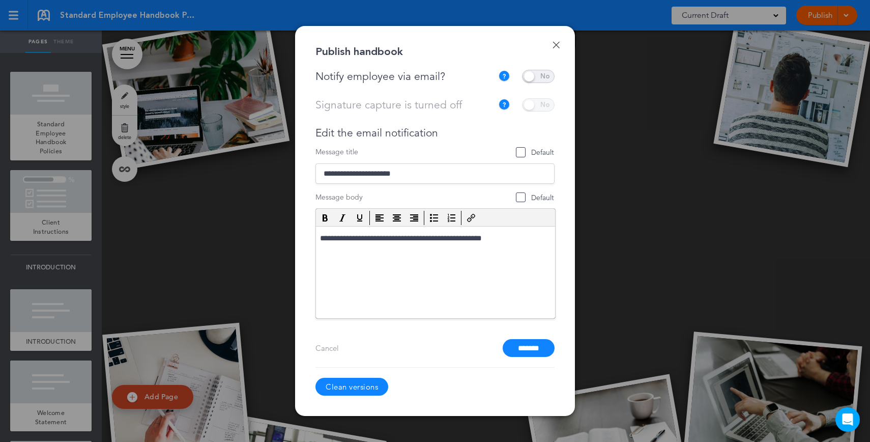
click at [554, 44] on link "Done" at bounding box center [556, 44] width 7 height 7
